Goal: Transaction & Acquisition: Purchase product/service

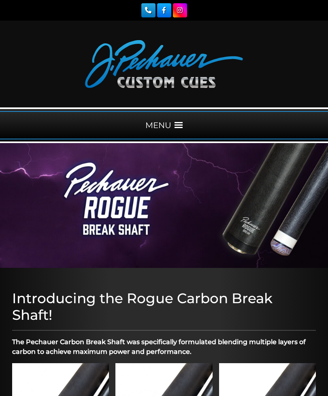
click at [184, 130] on div "MENU" at bounding box center [164, 125] width 328 height 28
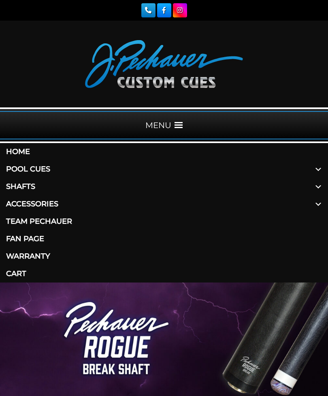
click at [24, 189] on link "Shafts" at bounding box center [164, 186] width 328 height 17
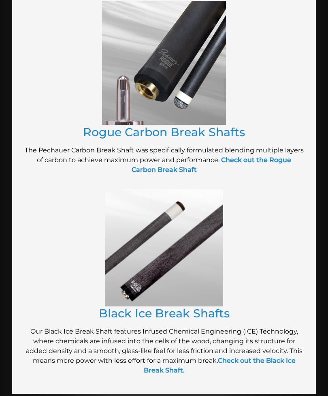
scroll to position [1027, 0]
click at [135, 309] on link "Black Ice Break Shafts" at bounding box center [164, 313] width 131 height 14
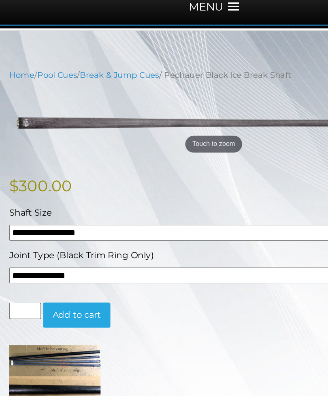
scroll to position [38, 0]
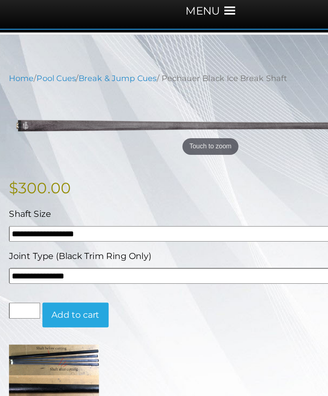
click at [26, 280] on select "**********" at bounding box center [162, 286] width 299 height 12
select select "*****"
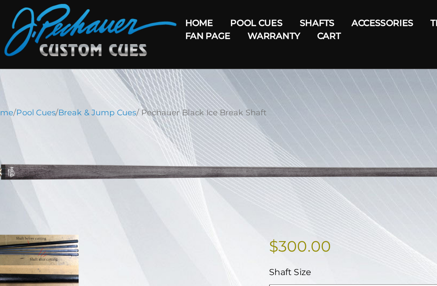
scroll to position [0, 0]
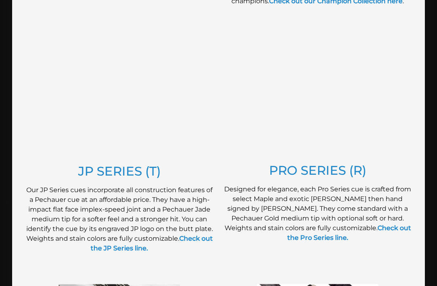
scroll to position [415, 0]
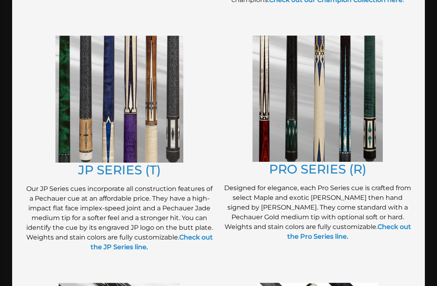
click at [106, 170] on link "JP SERIES (T)" at bounding box center [119, 169] width 83 height 15
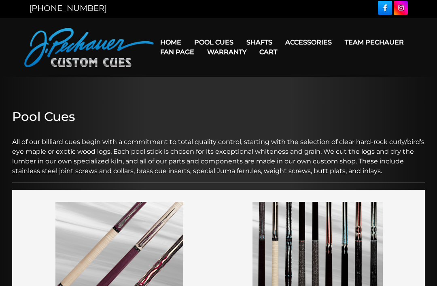
scroll to position [0, 0]
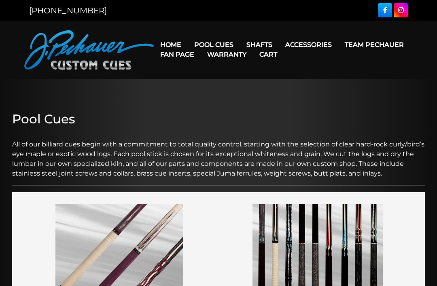
click at [265, 108] on link "[GEOGRAPHIC_DATA]" at bounding box center [311, 101] width 140 height 11
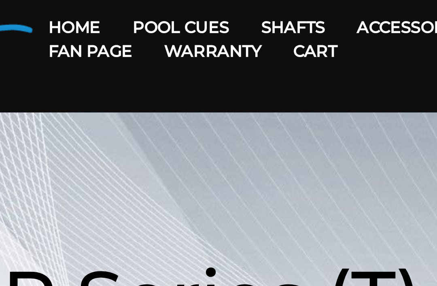
click at [189, 62] on link "JP Series (T) – NEW" at bounding box center [239, 67] width 100 height 11
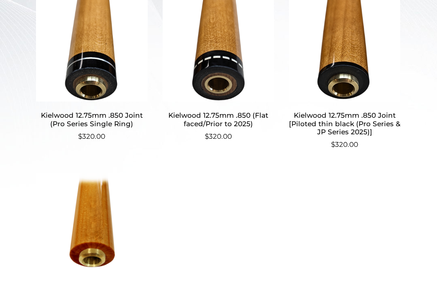
scroll to position [275, 0]
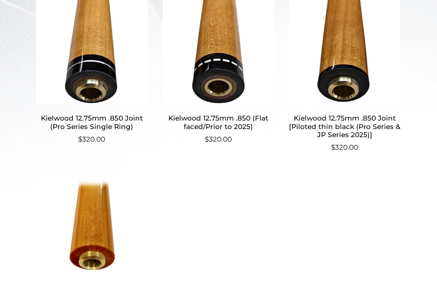
click at [339, 122] on h2 "Kielwood 12.75mm .850 Joint [Piloted thin black (Pro Series & JP Series 2025)]" at bounding box center [345, 127] width 113 height 32
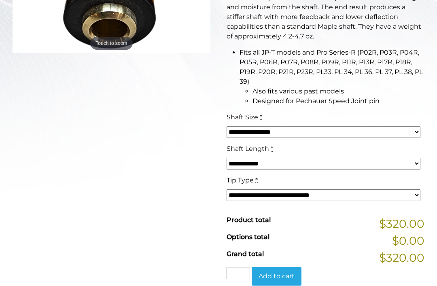
scroll to position [273, 0]
click at [247, 131] on select "**********" at bounding box center [324, 133] width 194 height 12
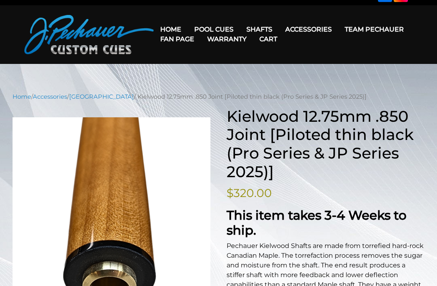
scroll to position [17, 0]
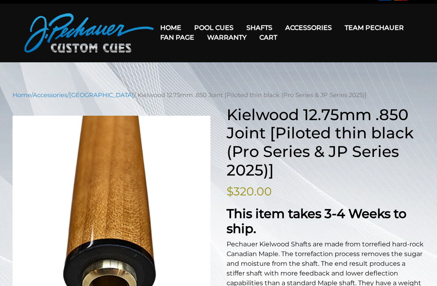
click at [23, 97] on link "Home" at bounding box center [22, 95] width 19 height 7
